Goal: Navigation & Orientation: Find specific page/section

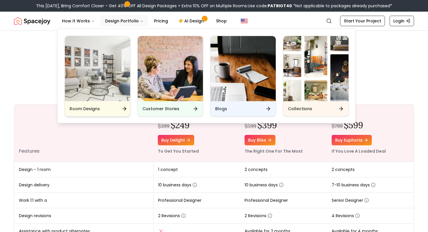
click at [109, 66] on img "Main" at bounding box center [97, 68] width 65 height 65
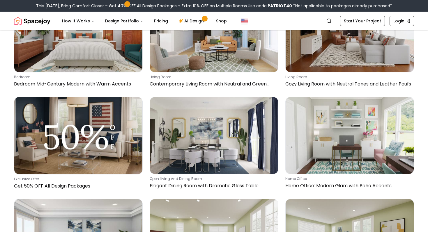
scroll to position [250, 0]
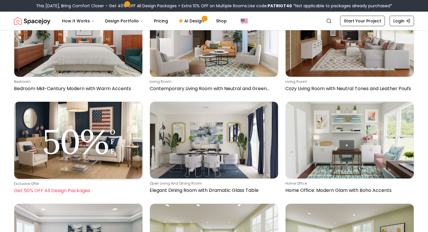
click at [86, 104] on img at bounding box center [78, 140] width 128 height 77
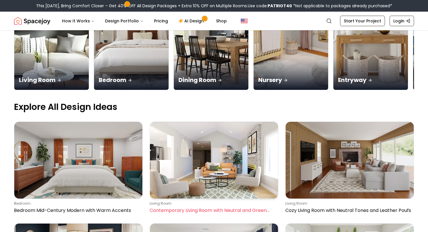
scroll to position [122, 0]
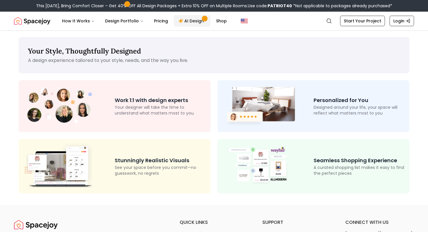
click at [189, 21] on link "AI Design" at bounding box center [192, 21] width 36 height 12
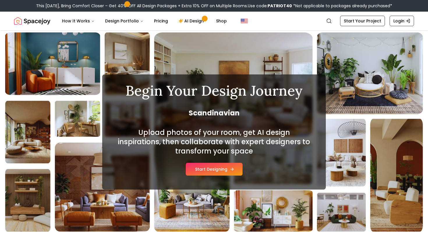
click at [216, 170] on button "Start Designing" at bounding box center [214, 169] width 57 height 13
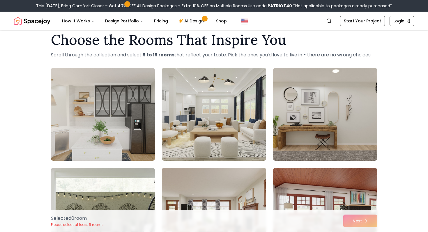
scroll to position [12, 0]
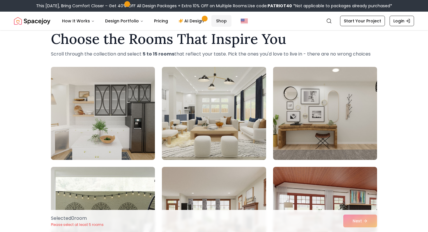
click at [216, 21] on link "Shop" at bounding box center [221, 21] width 20 height 12
